Goal: Navigation & Orientation: Find specific page/section

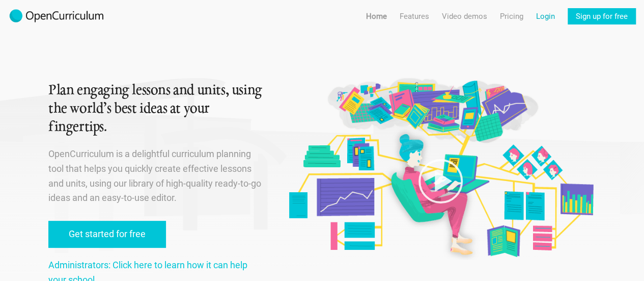
click at [551, 17] on link "Login" at bounding box center [545, 16] width 19 height 16
click at [549, 12] on link "Login" at bounding box center [545, 16] width 19 height 16
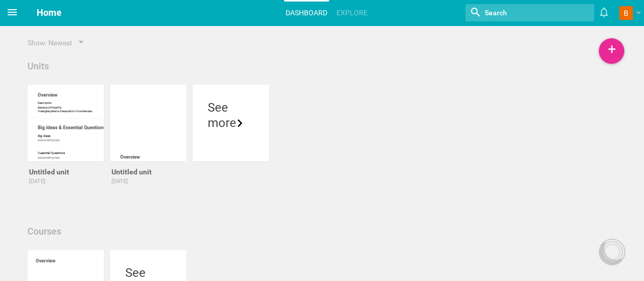
click at [20, 18] on span at bounding box center [12, 12] width 24 height 24
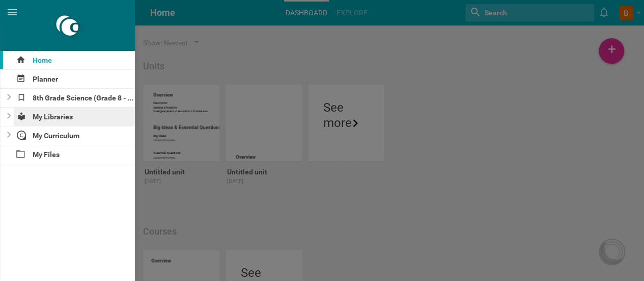
click at [74, 118] on div "My Libraries" at bounding box center [75, 116] width 122 height 18
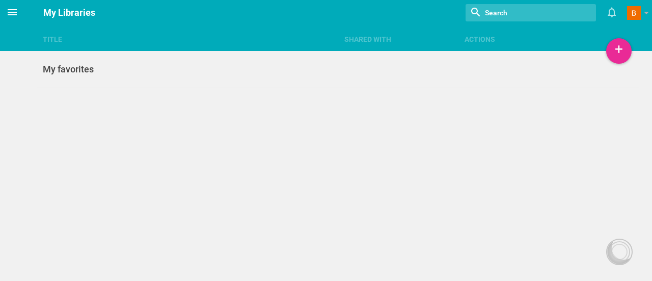
click at [12, 13] on icon at bounding box center [12, 12] width 12 height 12
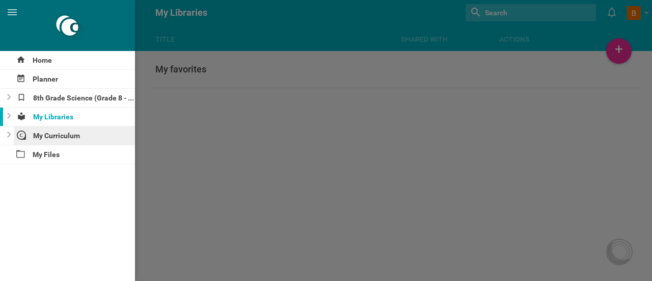
click at [80, 131] on div "My Curriculum" at bounding box center [75, 135] width 122 height 18
